Goal: Transaction & Acquisition: Book appointment/travel/reservation

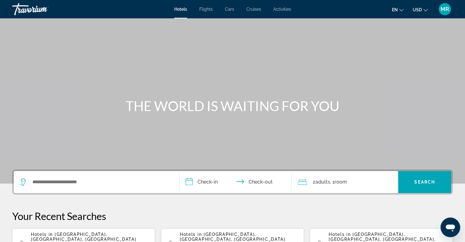
click at [22, 180] on icon "Search widget" at bounding box center [23, 180] width 3 height 3
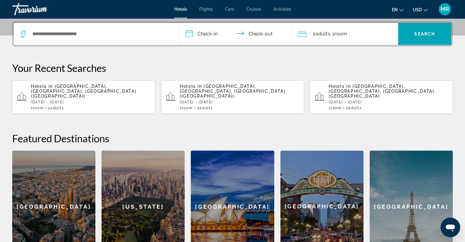
scroll to position [149, 0]
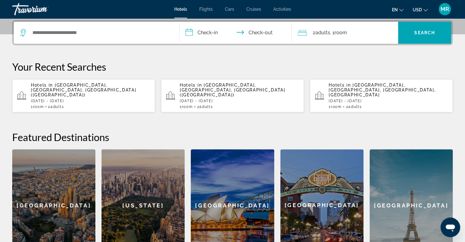
click at [23, 33] on icon "Search widget" at bounding box center [23, 32] width 7 height 7
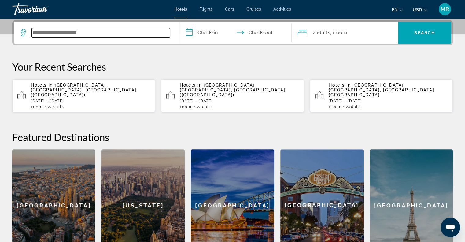
click at [39, 31] on input "Search widget" at bounding box center [101, 32] width 138 height 9
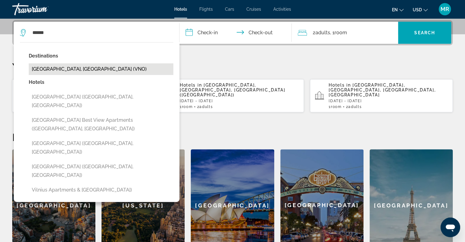
click at [43, 68] on button "[GEOGRAPHIC_DATA], [GEOGRAPHIC_DATA] (VNO)" at bounding box center [101, 69] width 145 height 12
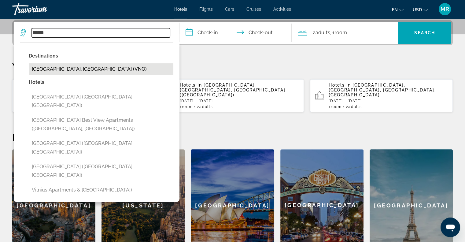
type input "**********"
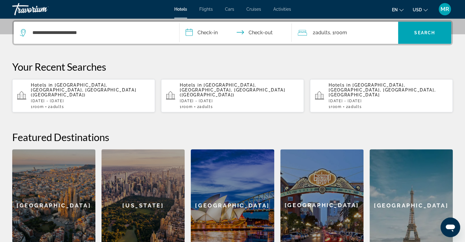
click at [188, 33] on input "**********" at bounding box center [237, 34] width 115 height 24
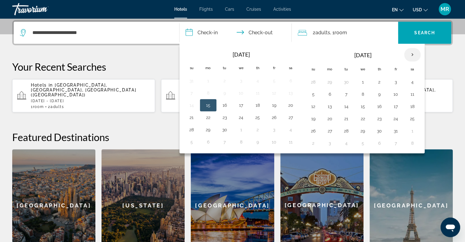
click at [410, 53] on th "Next month" at bounding box center [412, 54] width 17 height 13
click at [330, 117] on button "19" at bounding box center [330, 118] width 10 height 9
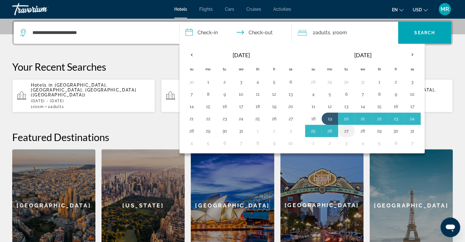
click at [344, 130] on button "27" at bounding box center [347, 131] width 10 height 9
type input "**********"
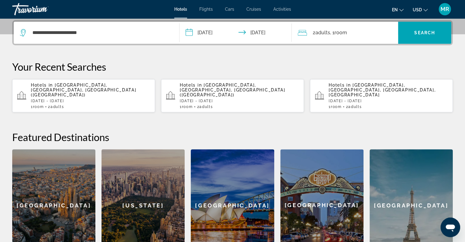
click at [303, 34] on icon "Travelers: 2 adults, 0 children" at bounding box center [302, 32] width 9 height 7
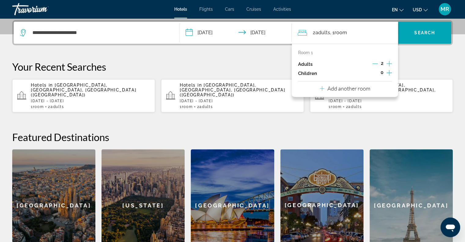
click at [389, 62] on icon "Increment adults" at bounding box center [390, 63] width 6 height 7
click at [389, 72] on icon "Increment children" at bounding box center [390, 72] width 6 height 7
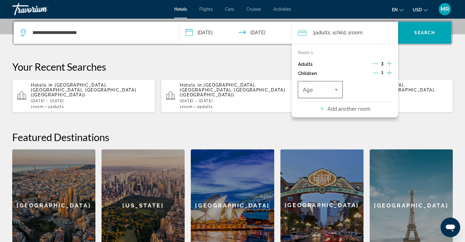
click at [338, 89] on icon "Travelers: 3 adults, 1 child" at bounding box center [336, 90] width 3 height 2
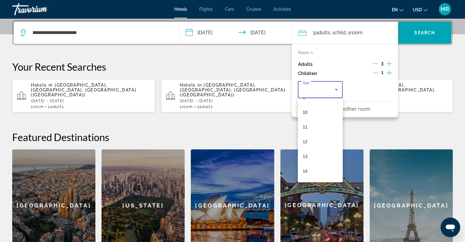
scroll to position [155, 0]
click at [314, 170] on mat-option "15" at bounding box center [320, 173] width 45 height 15
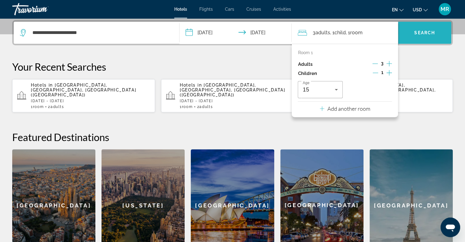
click at [423, 30] on span "Search" at bounding box center [425, 32] width 21 height 5
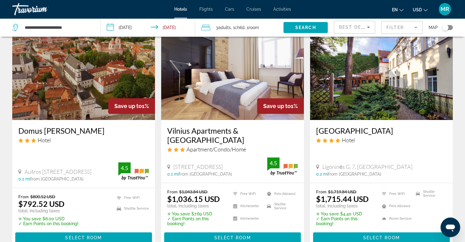
scroll to position [775, 0]
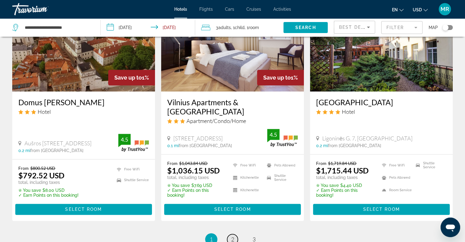
click at [232, 236] on span "2" at bounding box center [232, 239] width 3 height 7
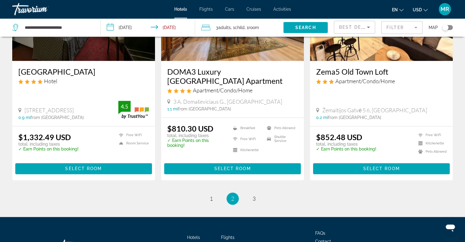
scroll to position [810, 0]
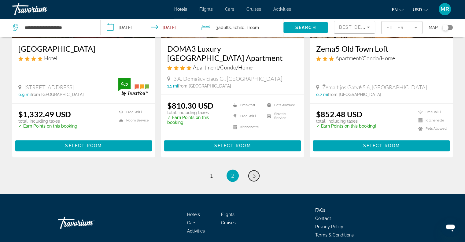
click at [255, 172] on span "3" at bounding box center [254, 175] width 3 height 7
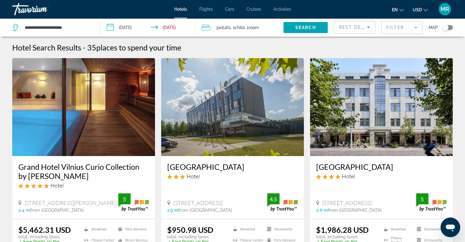
click at [446, 27] on div "Toggle map" at bounding box center [446, 27] width 6 height 6
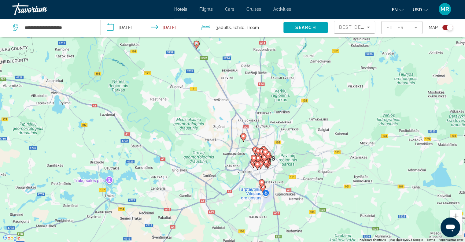
click at [448, 28] on div "Toggle map" at bounding box center [450, 27] width 6 height 6
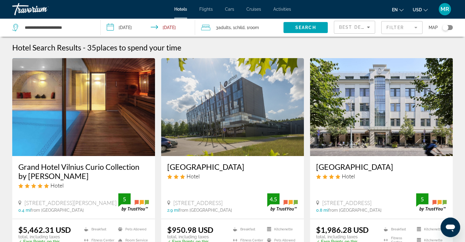
scroll to position [212, 0]
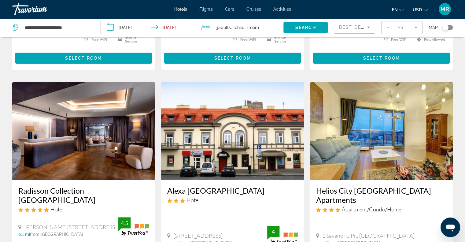
click at [15, 28] on icon "Search widget" at bounding box center [15, 27] width 7 height 7
click at [15, 24] on icon "Search widget" at bounding box center [15, 27] width 6 height 7
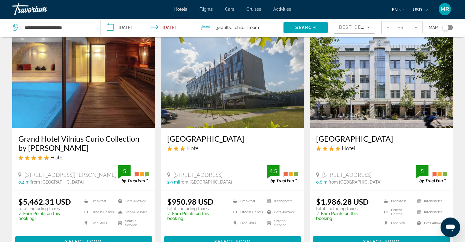
scroll to position [0, 0]
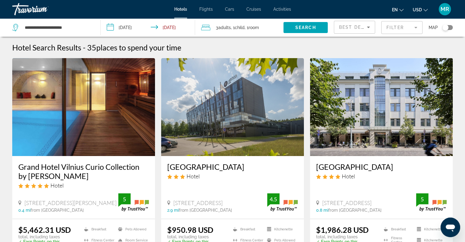
click at [416, 27] on mat-form-field "Filter" at bounding box center [401, 27] width 41 height 13
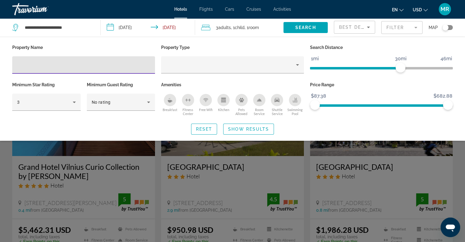
click at [17, 63] on input "Hotel Filters" at bounding box center [83, 64] width 133 height 7
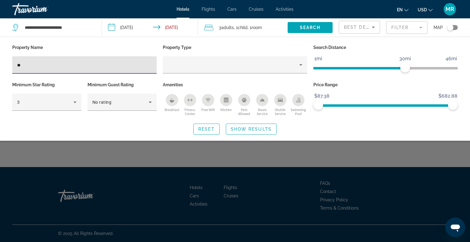
type input "*"
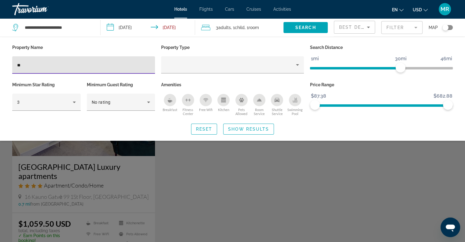
type input "*"
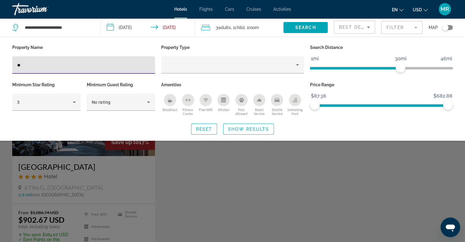
type input "**"
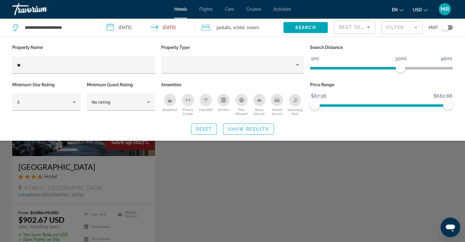
click at [55, 183] on div "Search widget" at bounding box center [232, 167] width 465 height 150
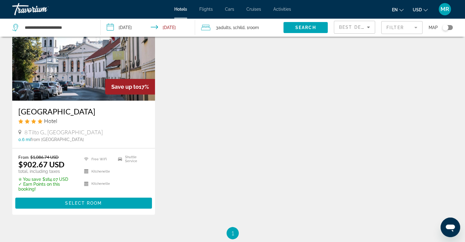
scroll to position [61, 0]
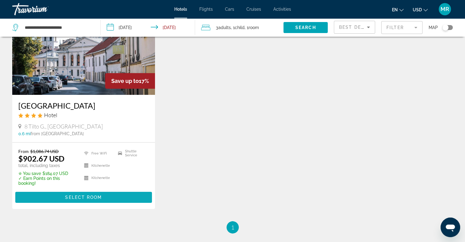
click at [90, 194] on span "Main content" at bounding box center [83, 197] width 137 height 15
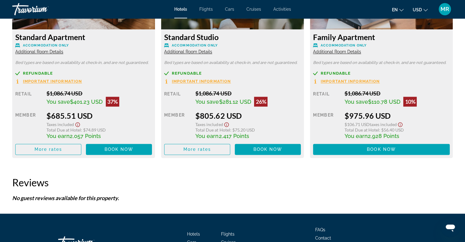
scroll to position [918, 0]
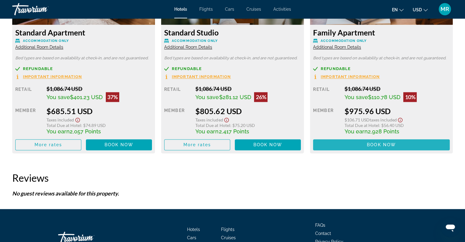
click at [375, 141] on span "Main content" at bounding box center [381, 144] width 137 height 15
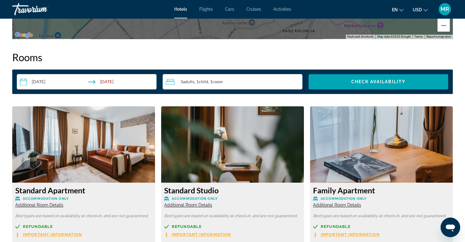
scroll to position [765, 0]
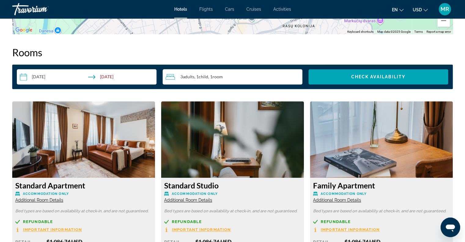
click at [170, 74] on icon "Travelers: 3 adults, 1 child" at bounding box center [170, 76] width 9 height 7
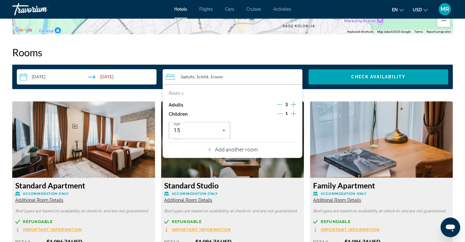
click at [241, 150] on p "Add another room" at bounding box center [236, 149] width 43 height 7
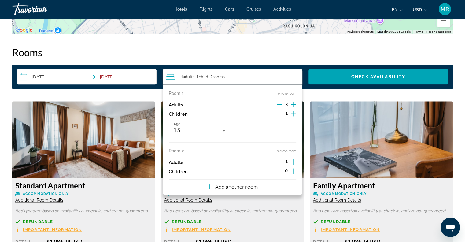
click at [286, 171] on span "0" at bounding box center [286, 170] width 3 height 5
click at [294, 171] on icon "Increment children" at bounding box center [294, 171] width 6 height 6
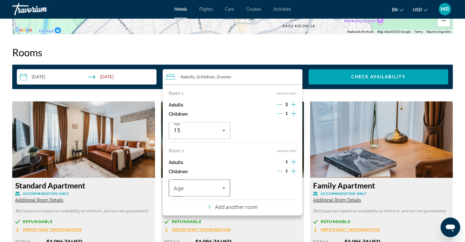
click at [225, 187] on icon "Travelers: 4 adults, 2 children" at bounding box center [223, 187] width 7 height 7
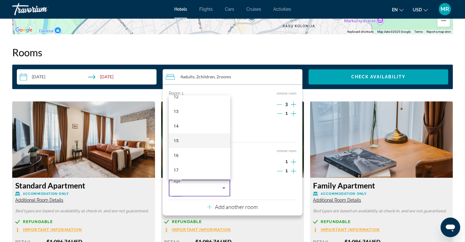
click at [218, 138] on mat-option "15" at bounding box center [199, 140] width 61 height 15
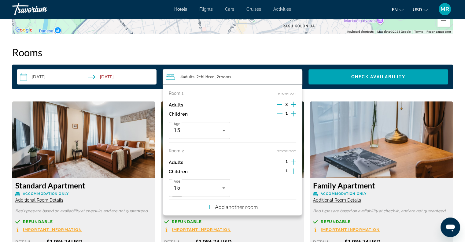
click at [280, 113] on icon "Decrement children" at bounding box center [280, 113] width 6 height 0
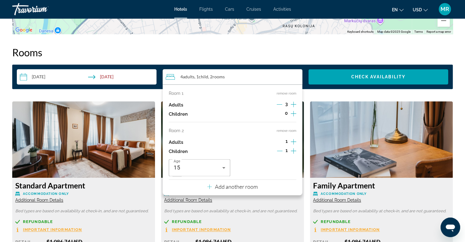
click at [279, 103] on icon "Decrement adults" at bounding box center [280, 105] width 6 height 6
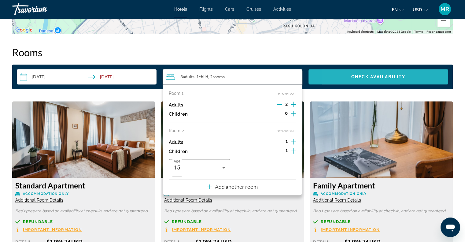
click at [347, 78] on span "Search widget" at bounding box center [379, 76] width 140 height 15
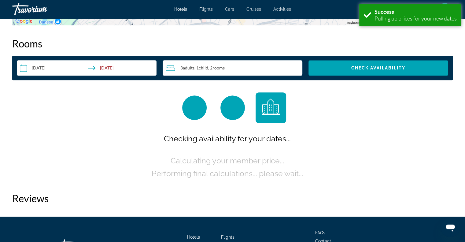
scroll to position [774, 0]
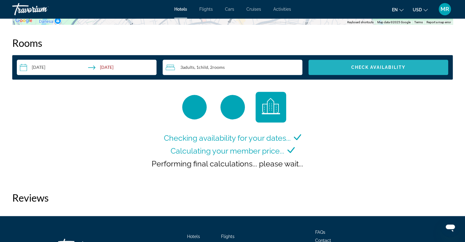
click at [371, 63] on span "Search widget" at bounding box center [379, 67] width 140 height 15
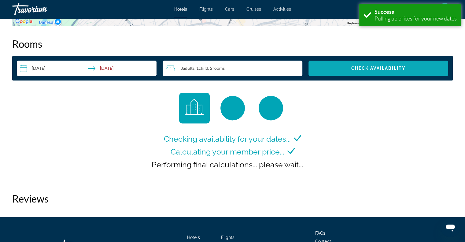
scroll to position [774, 0]
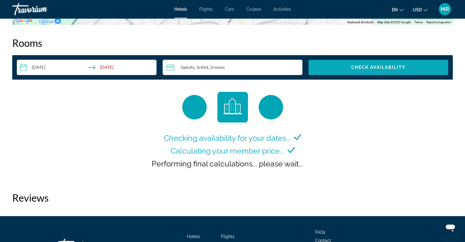
click at [371, 63] on span "Search widget" at bounding box center [379, 67] width 140 height 15
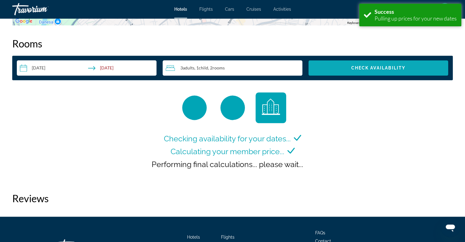
scroll to position [774, 0]
